Goal: Task Accomplishment & Management: Manage account settings

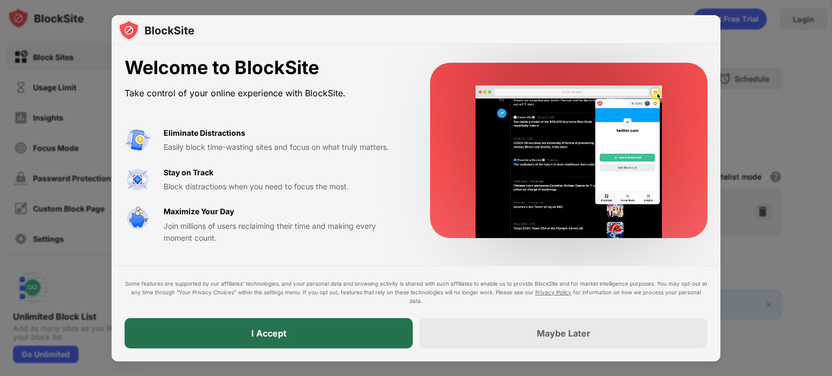
click at [334, 338] on div "I Accept" at bounding box center [269, 333] width 288 height 30
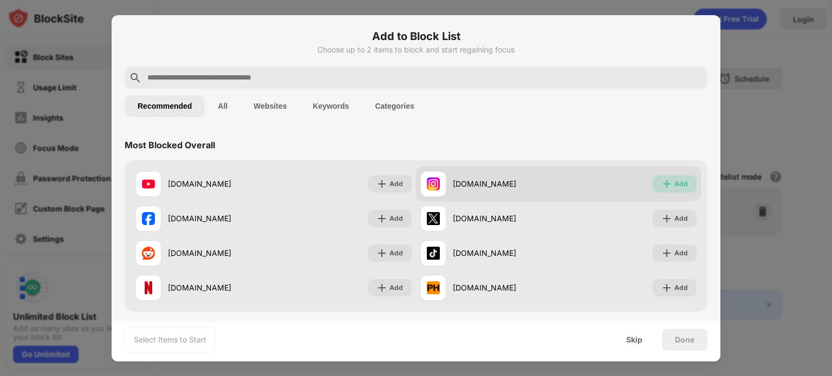
click at [674, 188] on div "Add" at bounding box center [681, 184] width 14 height 11
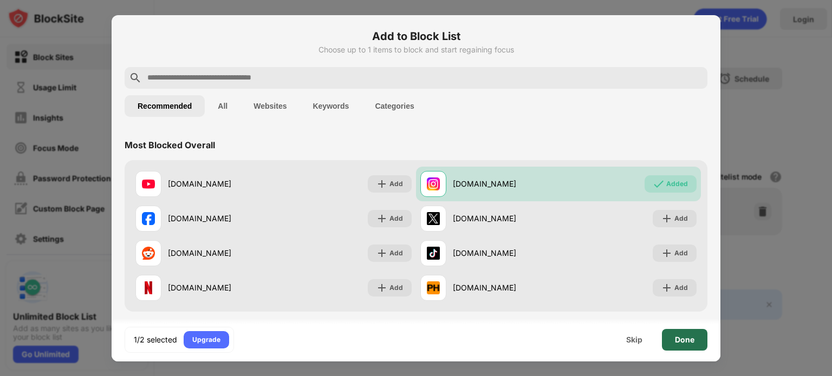
click at [678, 336] on div "Done" at bounding box center [684, 340] width 19 height 9
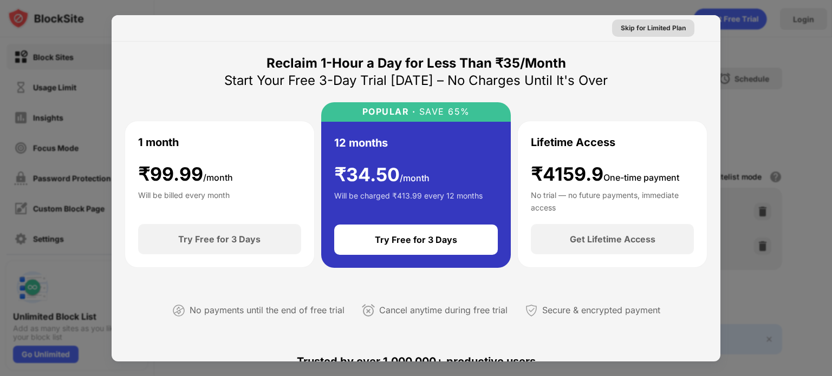
click at [648, 26] on div "Skip for Limited Plan" at bounding box center [652, 28] width 65 height 11
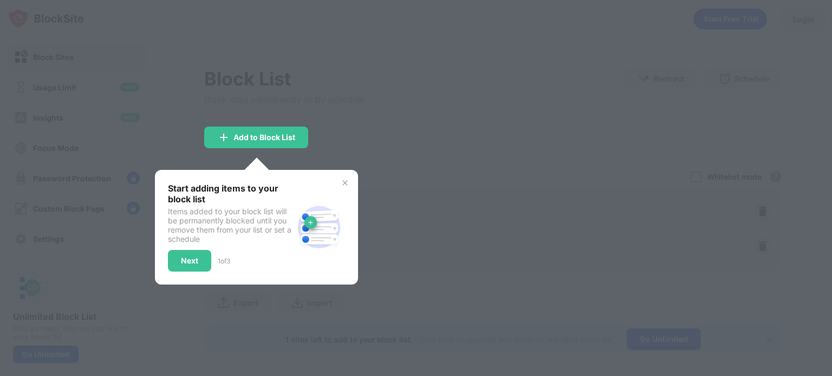
click at [341, 186] on img at bounding box center [345, 183] width 9 height 9
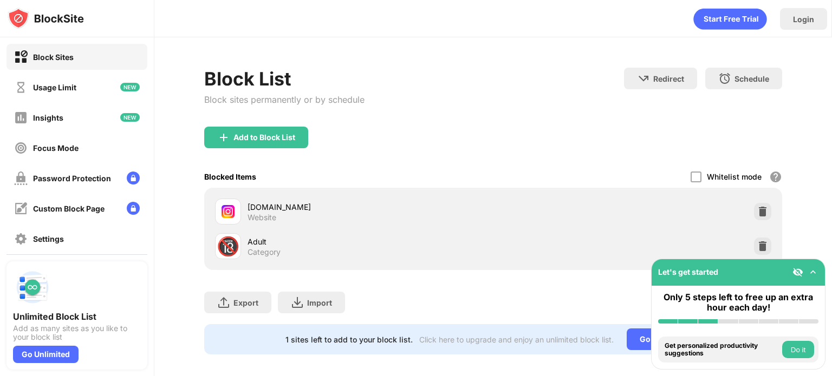
scroll to position [16, 0]
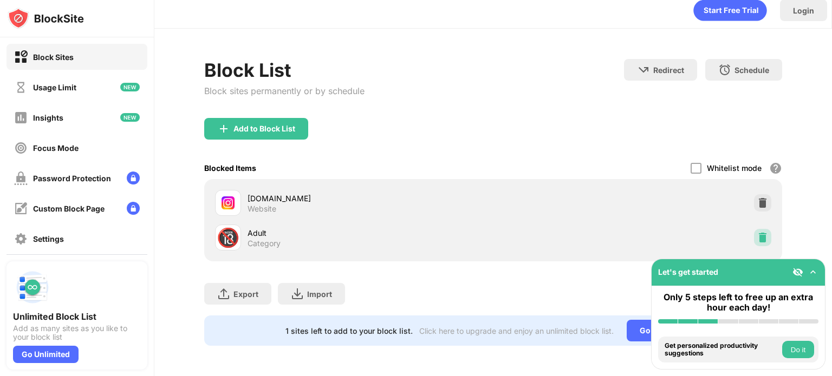
click at [757, 232] on img at bounding box center [762, 237] width 11 height 11
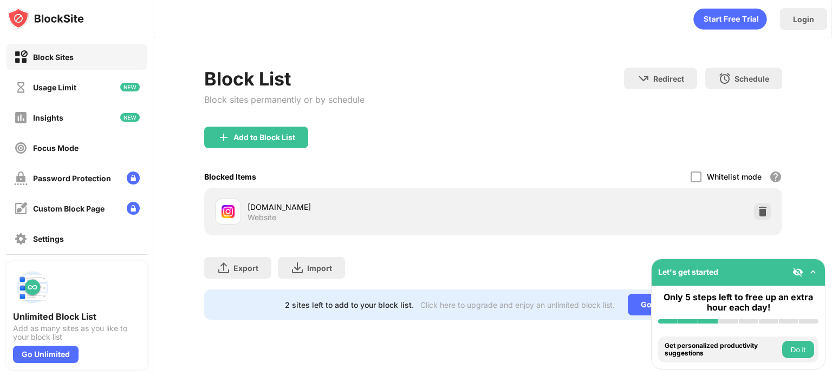
scroll to position [0, 0]
